Goal: Task Accomplishment & Management: Use online tool/utility

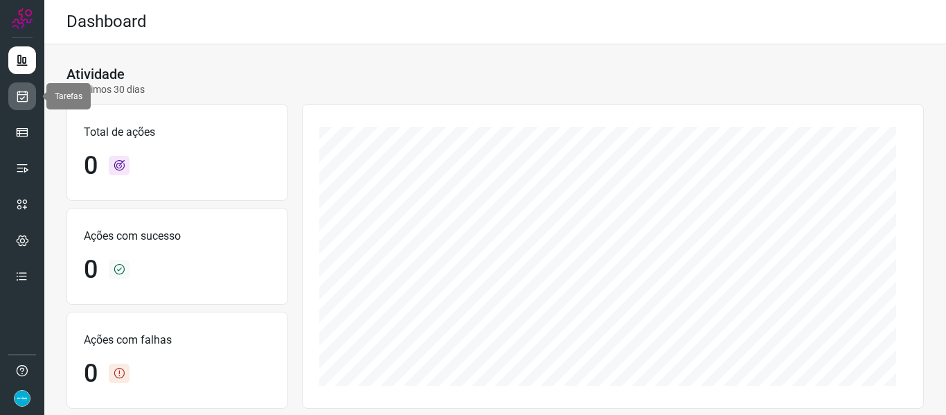
click at [26, 98] on icon at bounding box center [22, 96] width 15 height 14
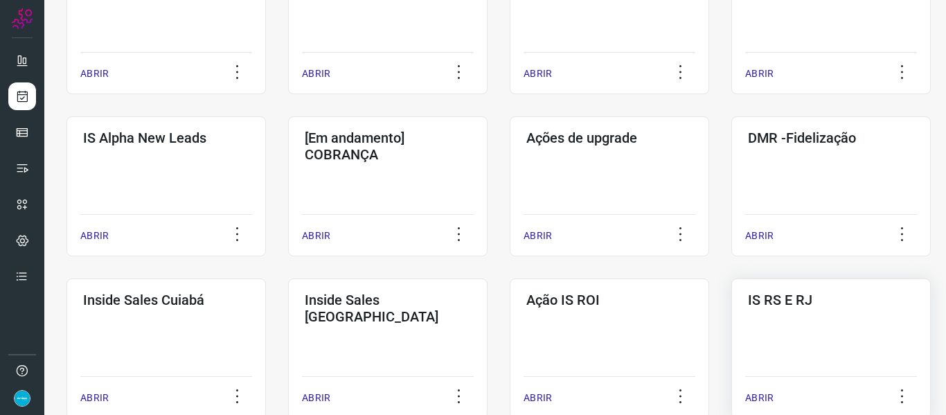
scroll to position [485, 0]
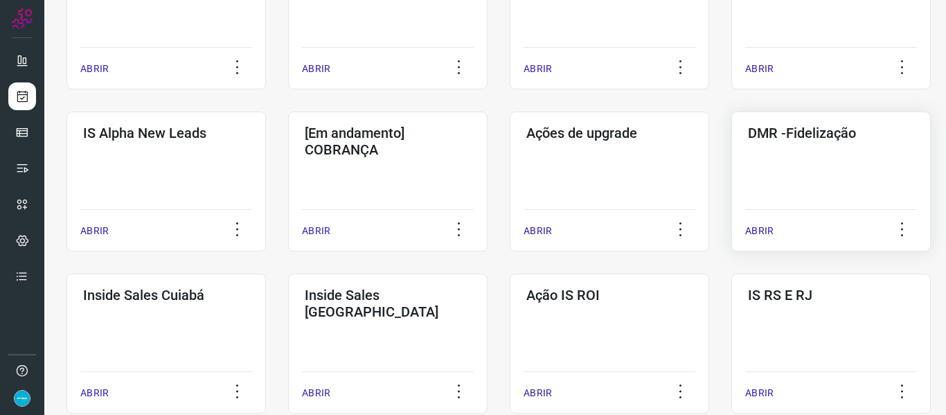
click at [761, 228] on p "ABRIR" at bounding box center [760, 231] width 28 height 15
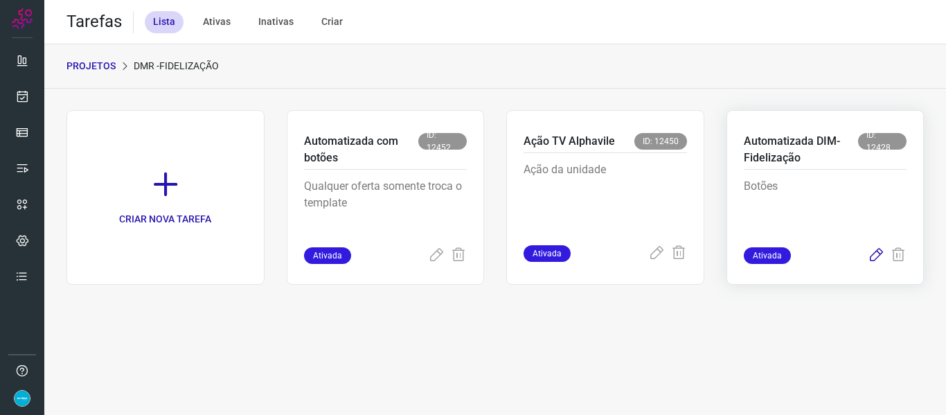
click at [874, 256] on icon at bounding box center [876, 255] width 17 height 17
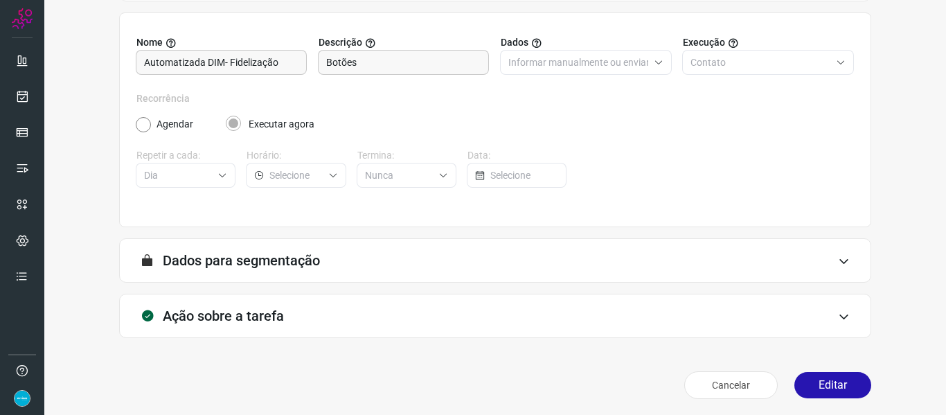
scroll to position [126, 0]
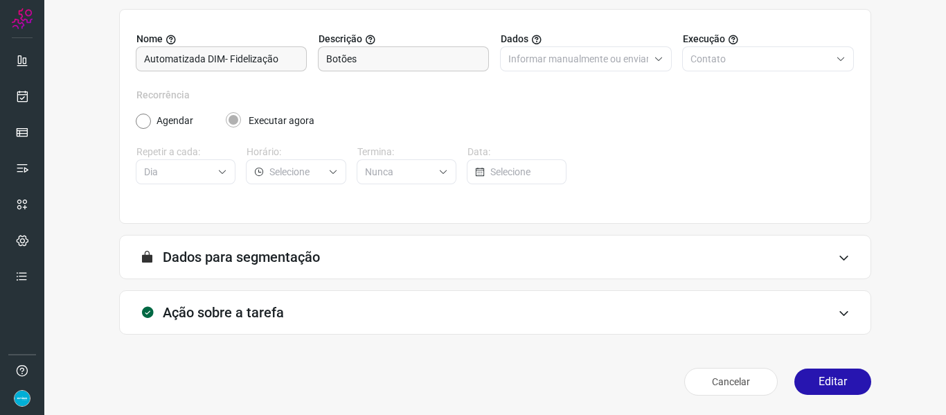
click at [842, 383] on button "Editar" at bounding box center [833, 382] width 77 height 26
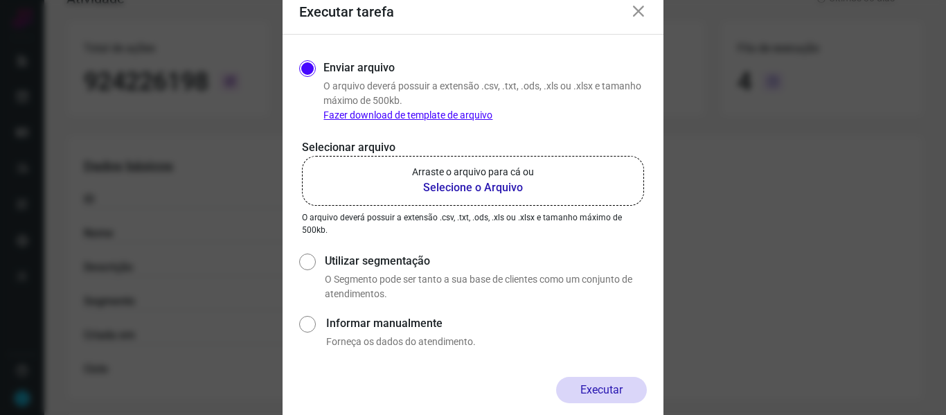
click at [448, 185] on b "Selecione o Arquivo" at bounding box center [473, 187] width 122 height 17
click at [0, 0] on input "Arraste o arquivo para cá ou Selecione o Arquivo" at bounding box center [0, 0] width 0 height 0
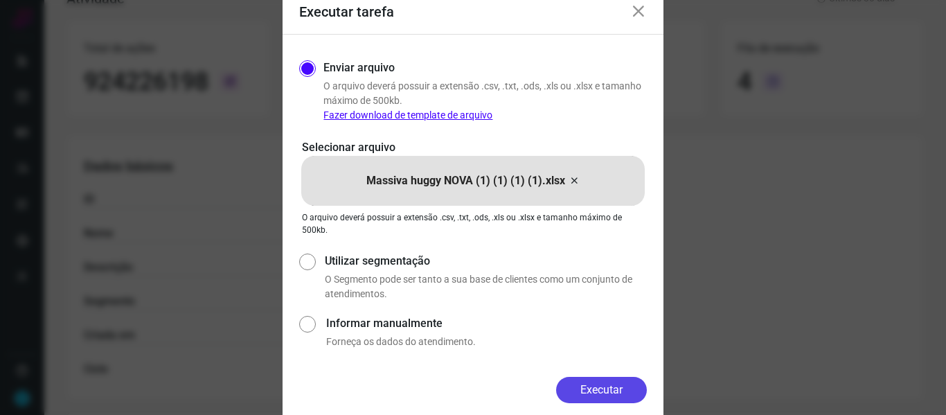
click at [616, 392] on button "Executar" at bounding box center [601, 390] width 91 height 26
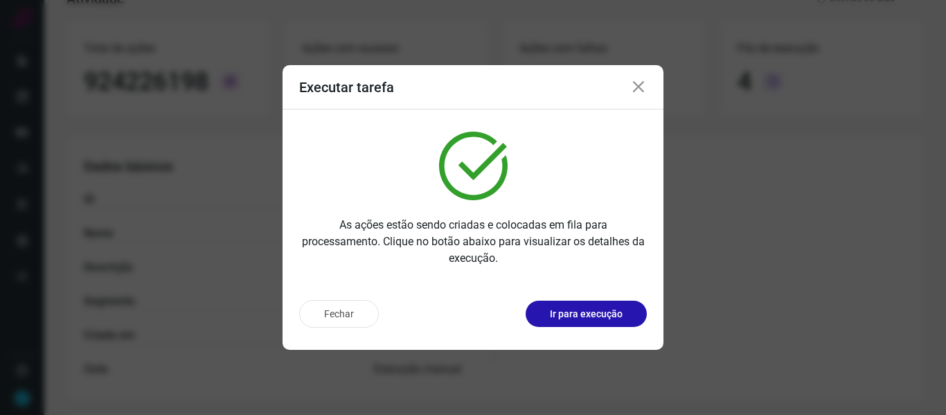
click at [640, 85] on icon at bounding box center [639, 87] width 17 height 17
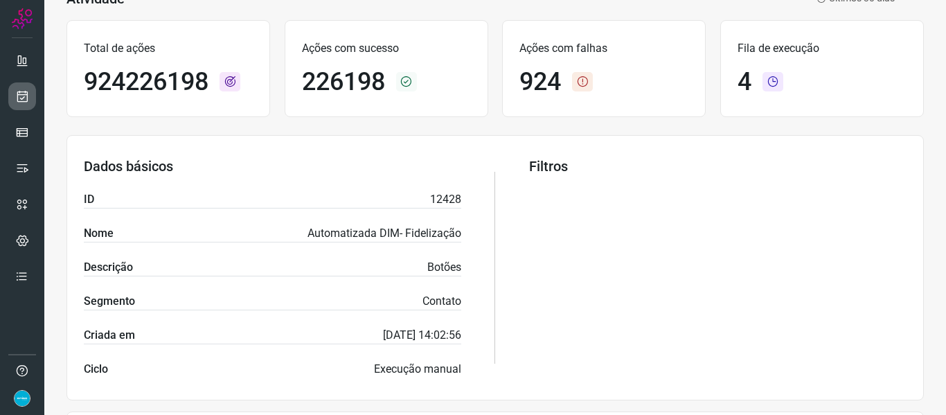
click at [12, 96] on link at bounding box center [22, 96] width 28 height 28
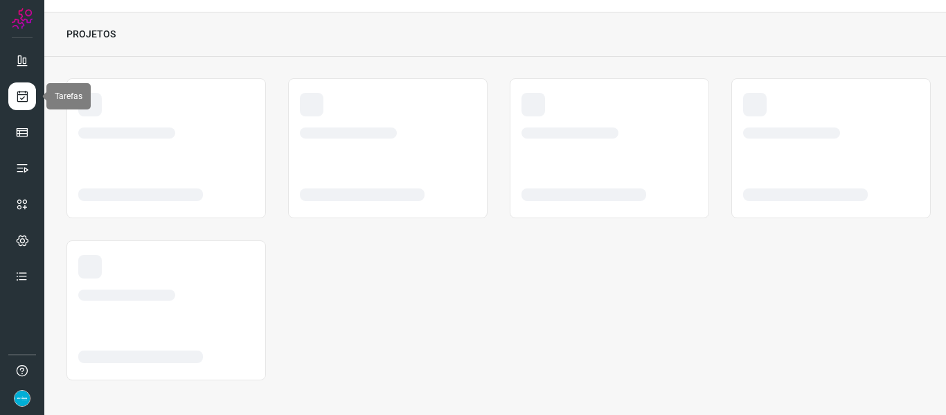
scroll to position [32, 0]
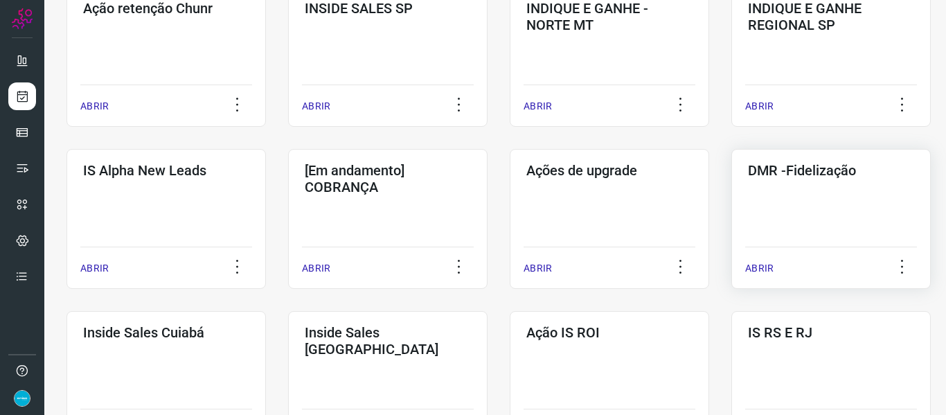
click at [760, 262] on p "ABRIR" at bounding box center [760, 268] width 28 height 15
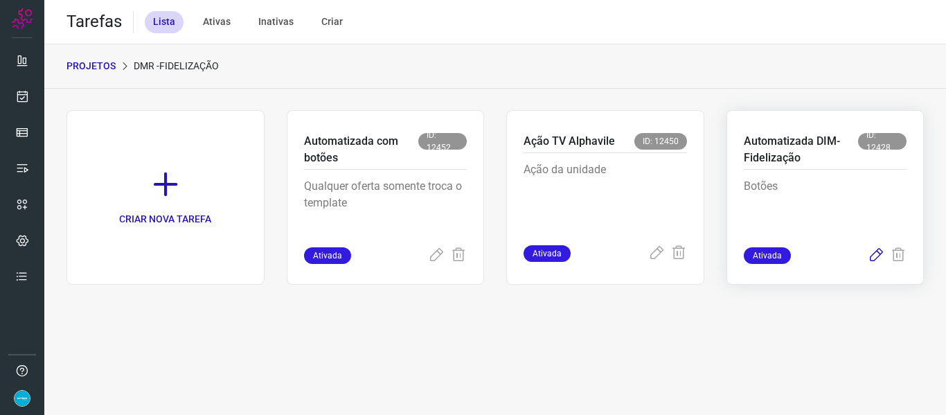
click at [879, 256] on icon at bounding box center [876, 255] width 17 height 17
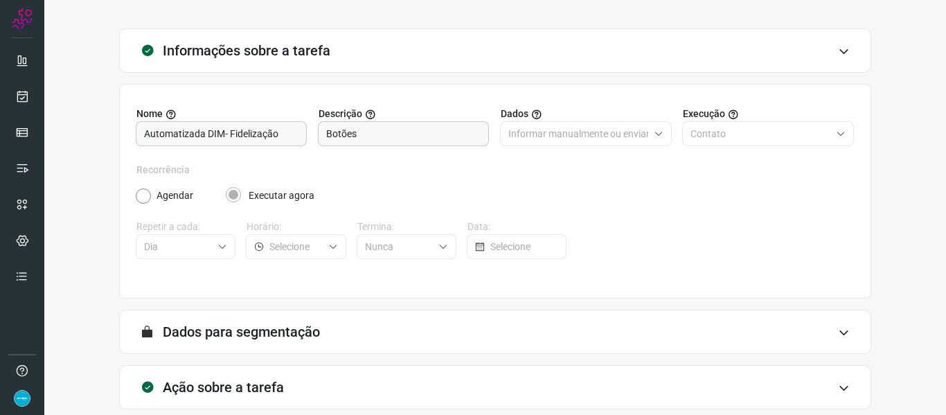
scroll to position [126, 0]
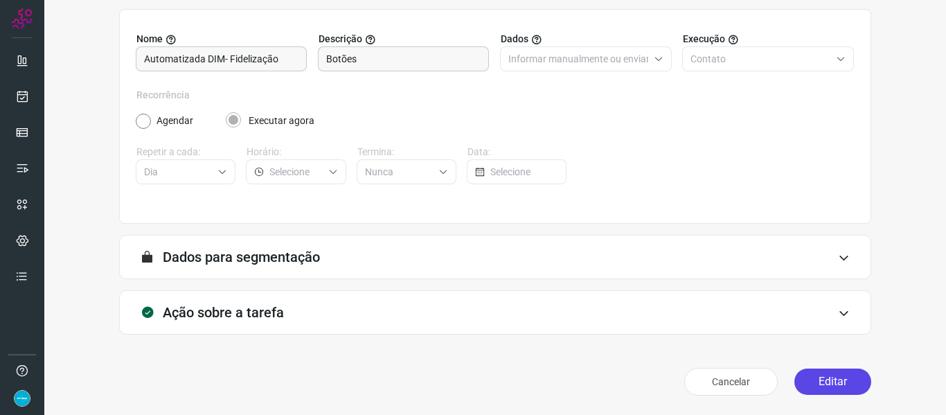
click at [837, 383] on button "Editar" at bounding box center [833, 382] width 77 height 26
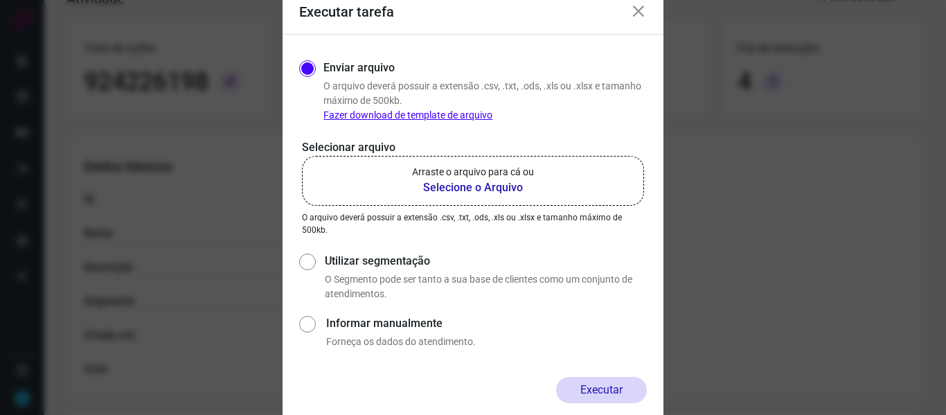
click at [501, 183] on b "Selecione o Arquivo" at bounding box center [473, 187] width 122 height 17
click at [0, 0] on input "Arraste o arquivo para cá ou Selecione o Arquivo" at bounding box center [0, 0] width 0 height 0
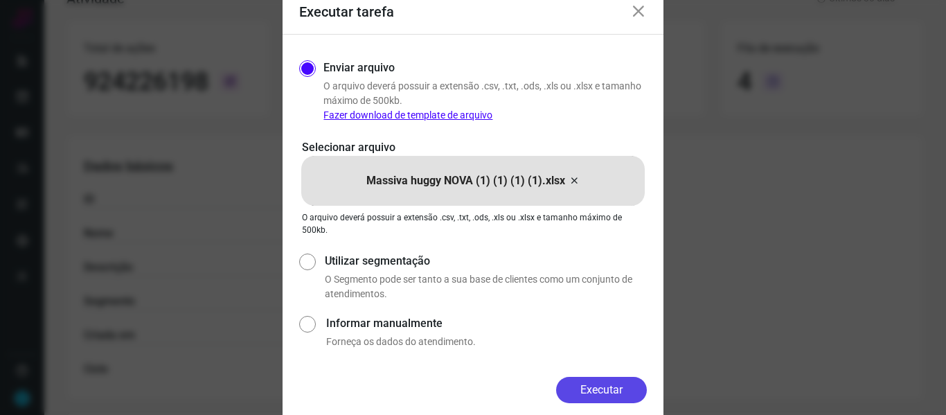
click at [616, 397] on button "Executar" at bounding box center [601, 390] width 91 height 26
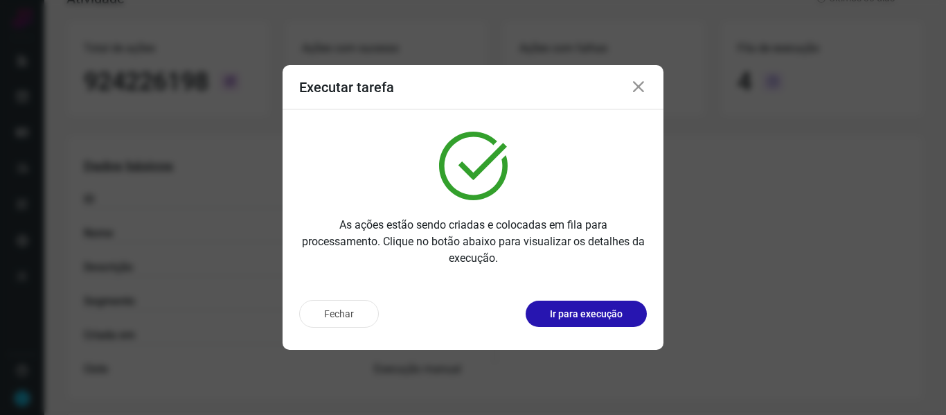
click at [642, 89] on icon at bounding box center [639, 87] width 17 height 17
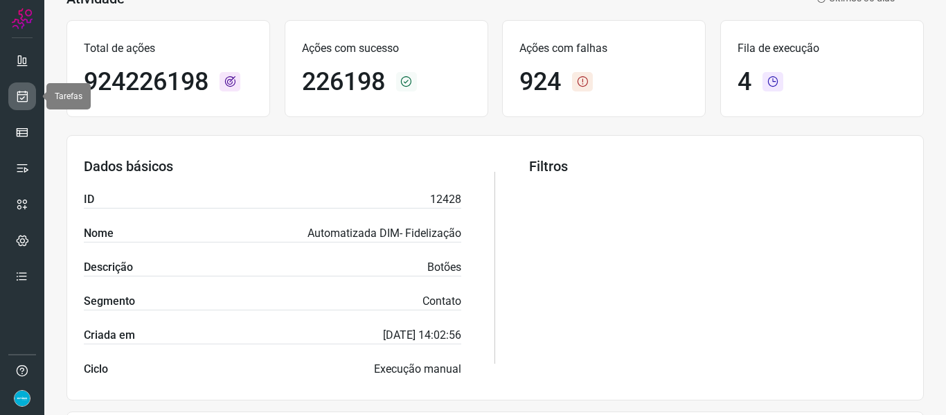
click at [9, 98] on link at bounding box center [22, 96] width 28 height 28
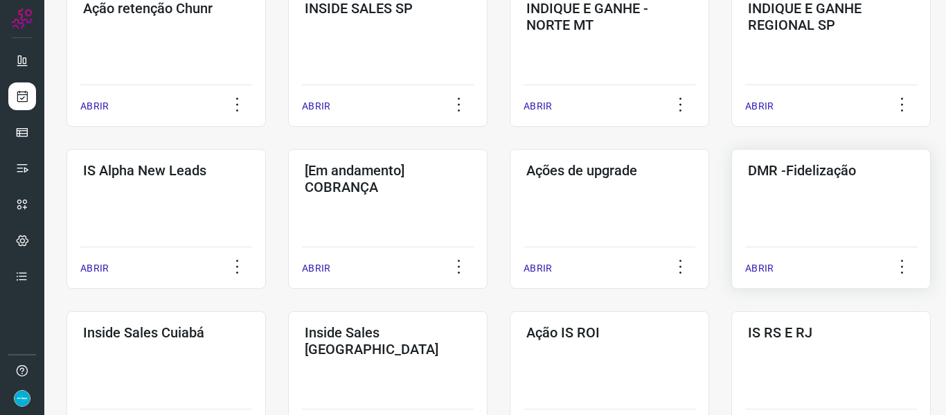
click at [761, 272] on p "ABRIR" at bounding box center [760, 268] width 28 height 15
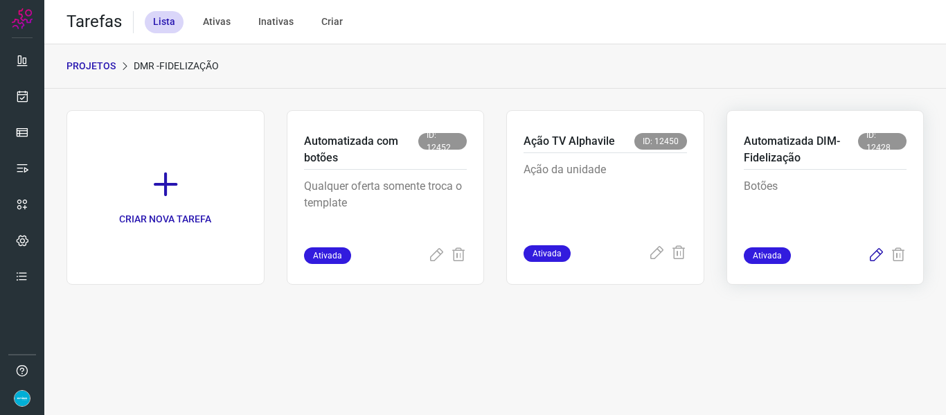
click at [881, 255] on icon at bounding box center [876, 255] width 17 height 17
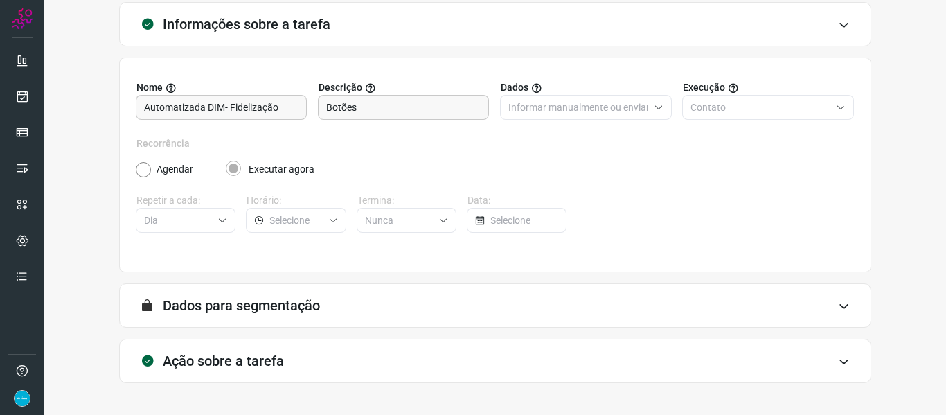
scroll to position [126, 0]
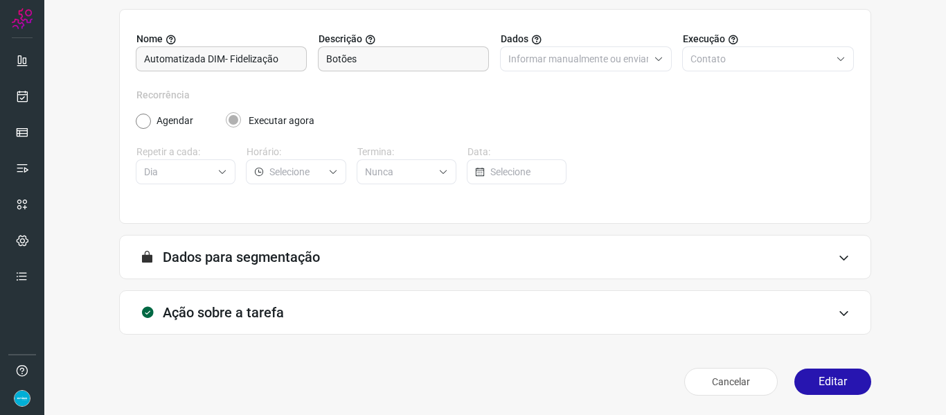
drag, startPoint x: 833, startPoint y: 383, endPoint x: 757, endPoint y: 309, distance: 106.3
click at [834, 385] on button "Editar" at bounding box center [833, 382] width 77 height 26
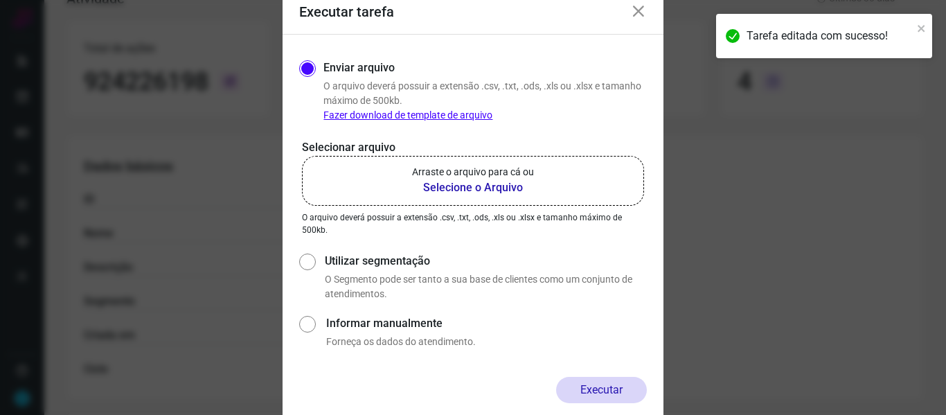
click at [489, 186] on b "Selecione o Arquivo" at bounding box center [473, 187] width 122 height 17
click at [0, 0] on input "Arraste o arquivo para cá ou Selecione o Arquivo" at bounding box center [0, 0] width 0 height 0
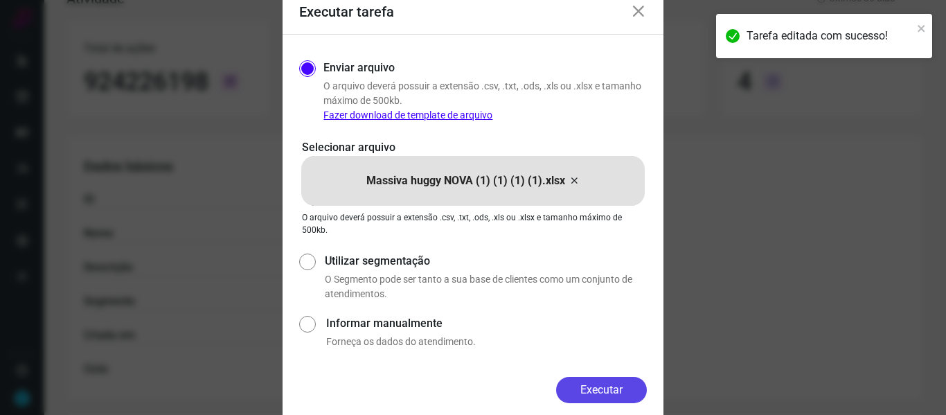
click at [615, 389] on button "Executar" at bounding box center [601, 390] width 91 height 26
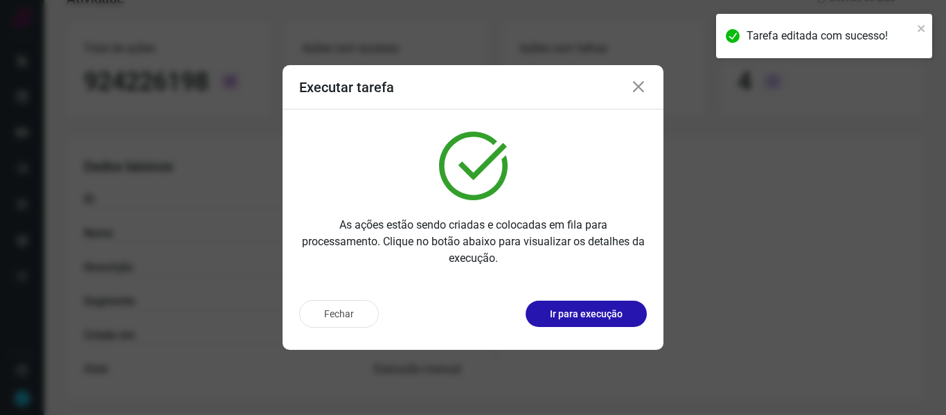
click at [638, 86] on icon at bounding box center [639, 87] width 17 height 17
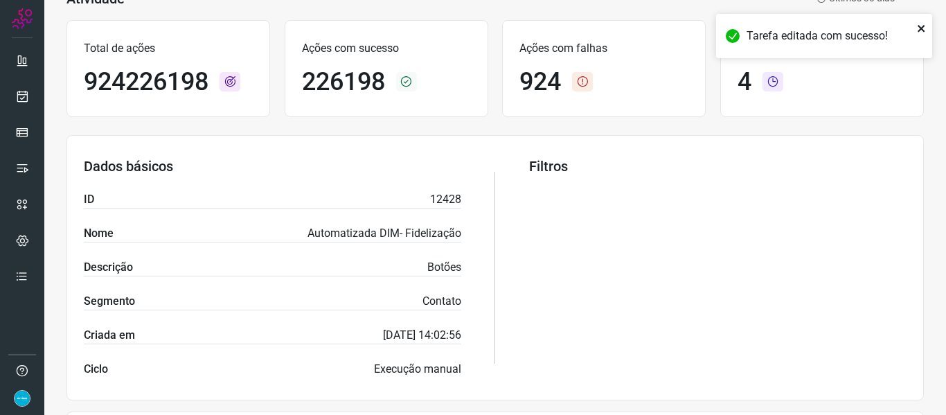
click at [924, 29] on icon "close" at bounding box center [922, 28] width 10 height 11
click at [19, 103] on icon at bounding box center [22, 96] width 15 height 14
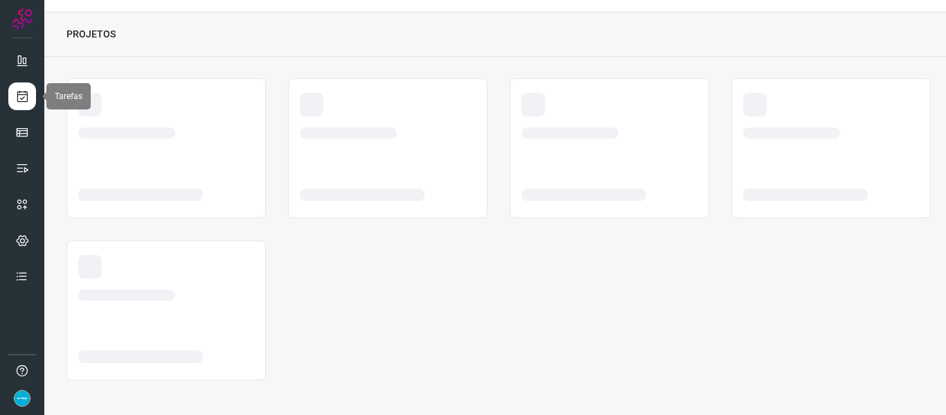
scroll to position [32, 0]
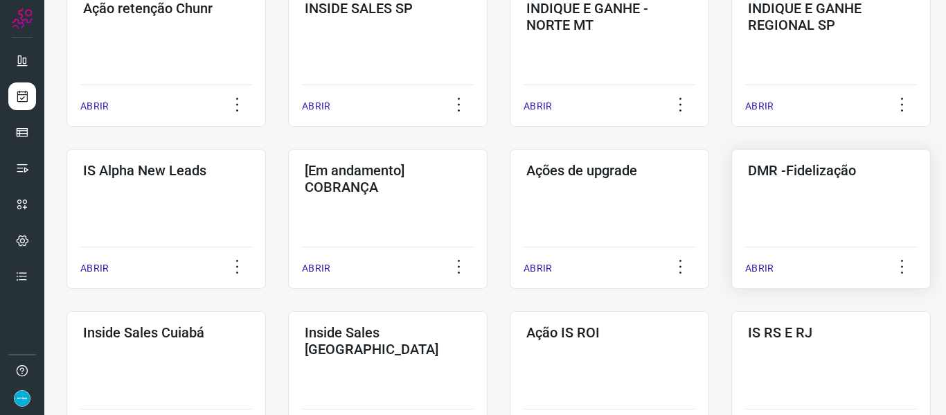
click at [752, 263] on p "ABRIR" at bounding box center [760, 268] width 28 height 15
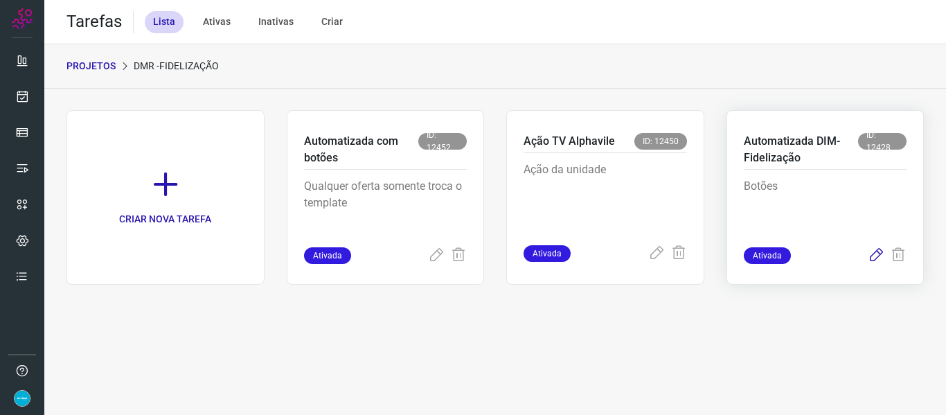
click at [881, 254] on icon at bounding box center [876, 255] width 17 height 17
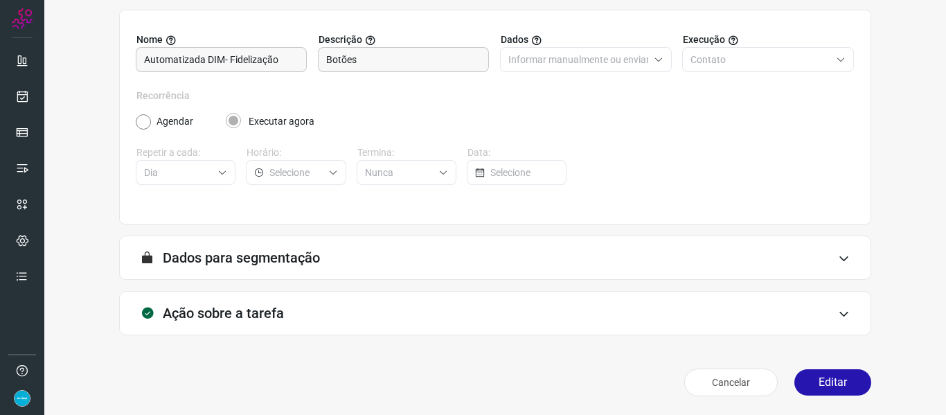
scroll to position [126, 0]
click at [840, 383] on button "Editar" at bounding box center [833, 382] width 77 height 26
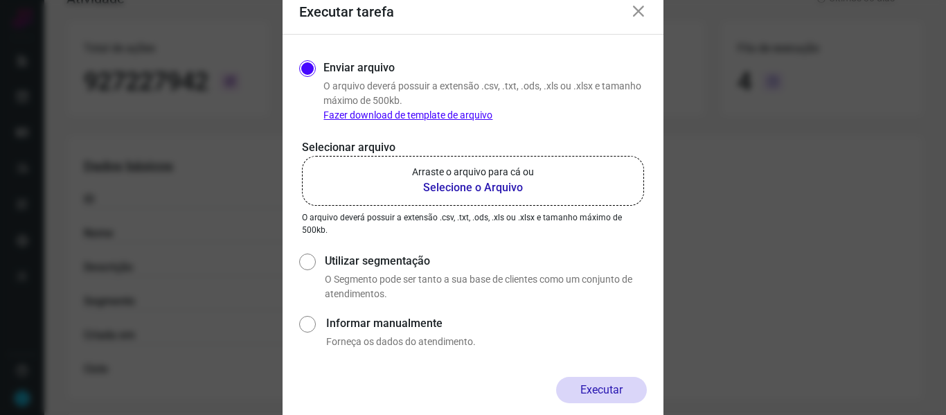
click at [463, 186] on b "Selecione o Arquivo" at bounding box center [473, 187] width 122 height 17
click at [0, 0] on input "Arraste o arquivo para cá ou Selecione o Arquivo" at bounding box center [0, 0] width 0 height 0
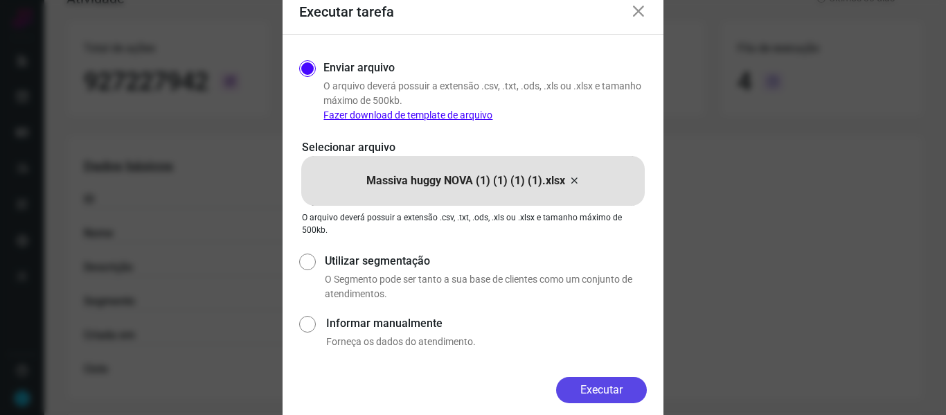
click at [608, 389] on button "Executar" at bounding box center [601, 390] width 91 height 26
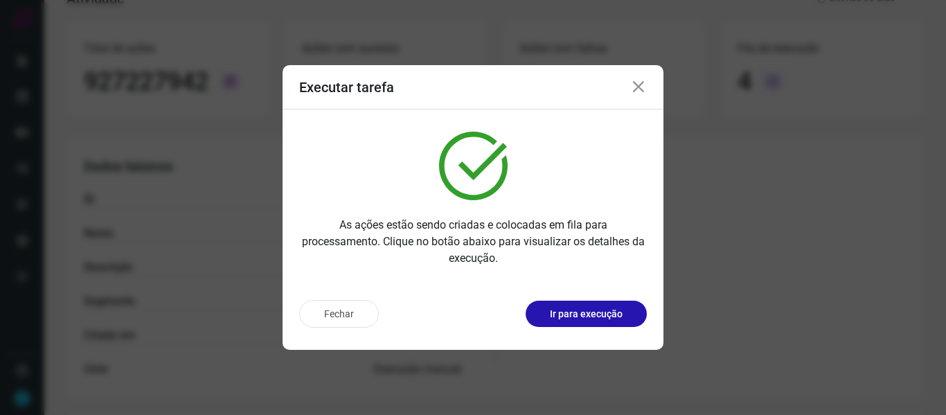
drag, startPoint x: 641, startPoint y: 87, endPoint x: 236, endPoint y: 98, distance: 404.8
click at [642, 87] on icon at bounding box center [639, 87] width 17 height 17
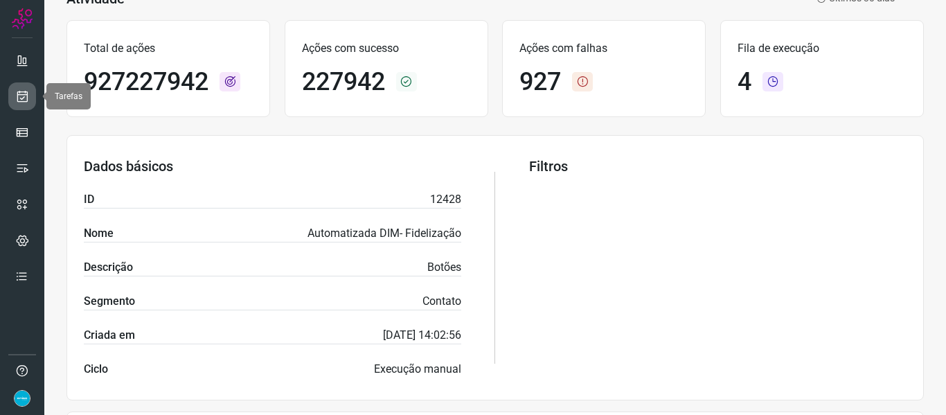
click at [26, 96] on icon at bounding box center [22, 96] width 15 height 14
